Goal: Find specific page/section: Find specific page/section

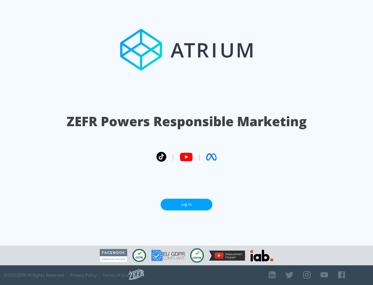
click at [186, 204] on link "Log In" at bounding box center [187, 205] width 52 height 12
